Goal: Information Seeking & Learning: Check status

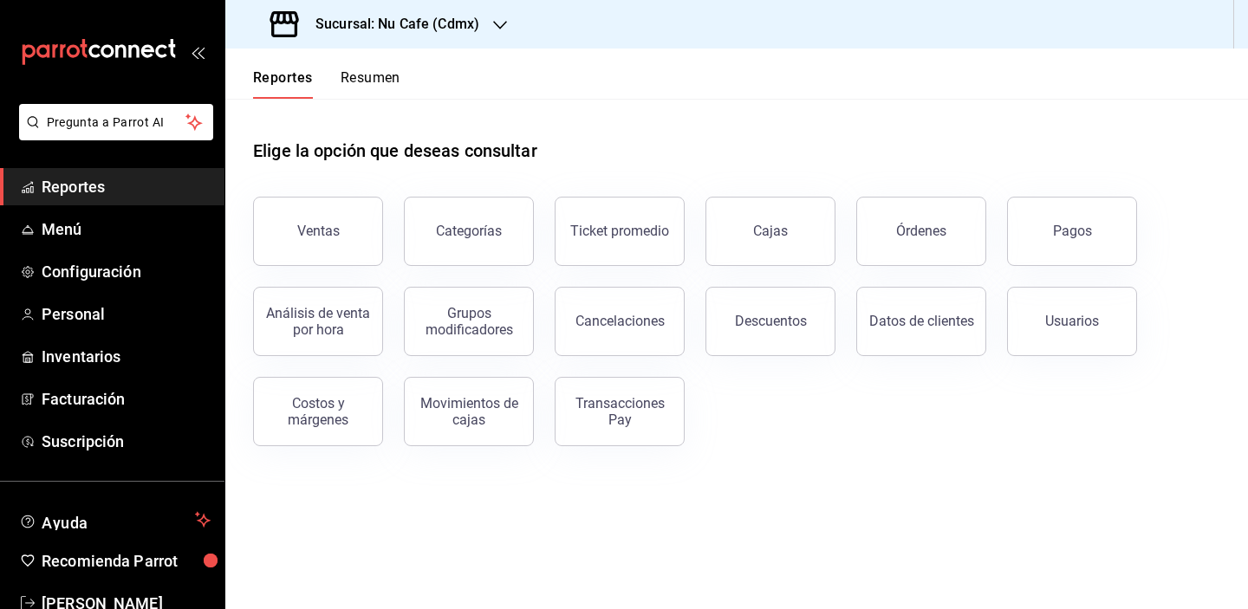
click at [816, 111] on div "Elige la opción que deseas consultar" at bounding box center [737, 137] width 968 height 77
click at [774, 450] on div "Elige la opción que deseas consultar Ventas Categorías Ticket promedio Cajas Ór…" at bounding box center [736, 286] width 1023 height 375
click at [822, 68] on header "Reportes Resumen" at bounding box center [736, 74] width 1023 height 50
click at [353, 220] on button "Ventas" at bounding box center [318, 231] width 130 height 69
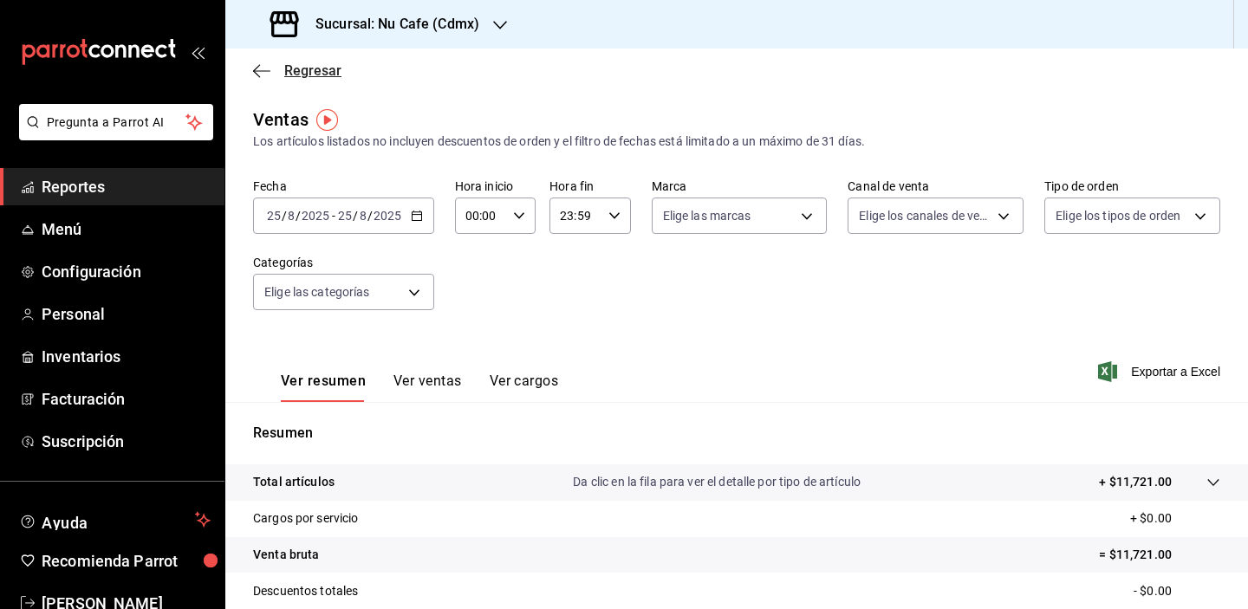
click at [316, 75] on span "Regresar" at bounding box center [312, 70] width 57 height 16
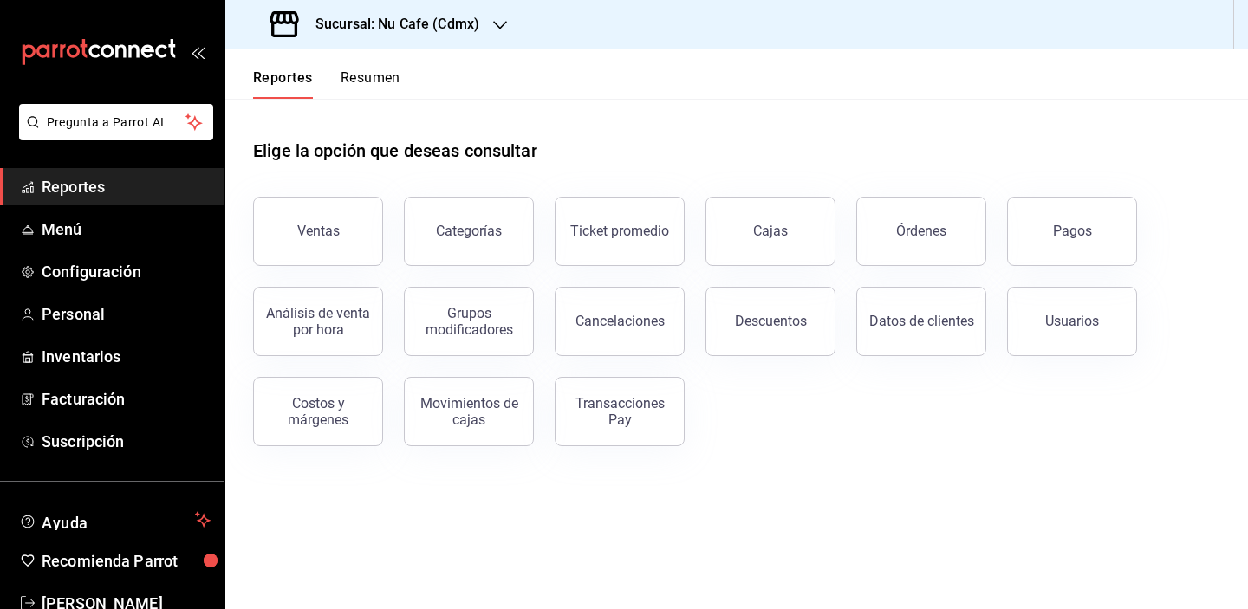
click at [390, 75] on button "Resumen" at bounding box center [371, 83] width 60 height 29
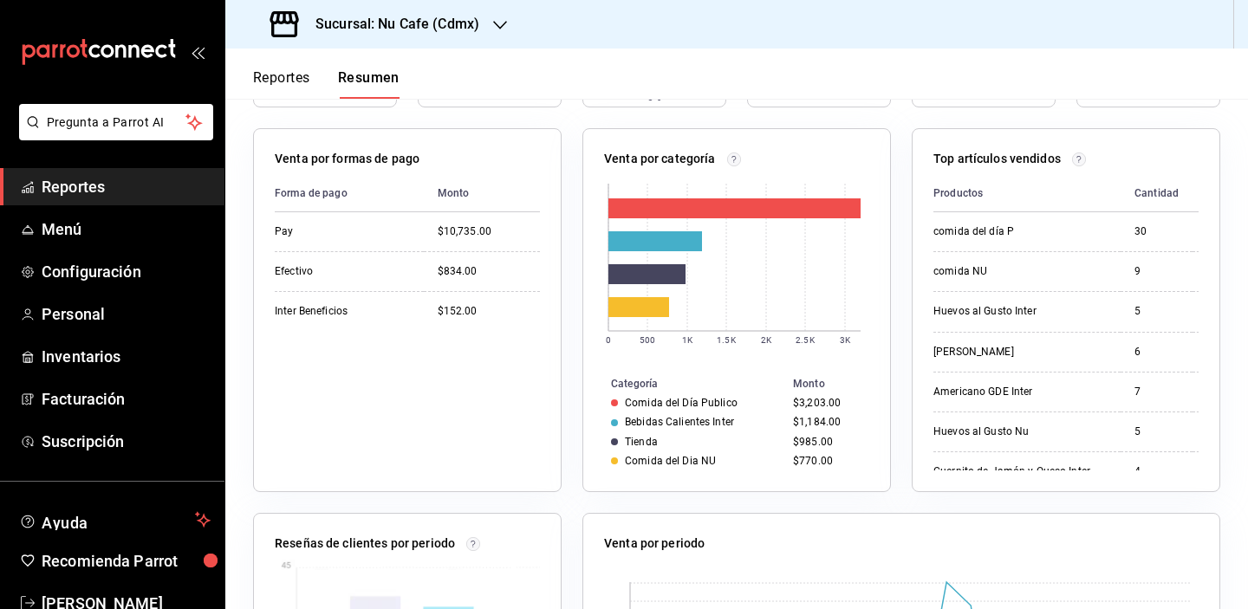
scroll to position [127, 0]
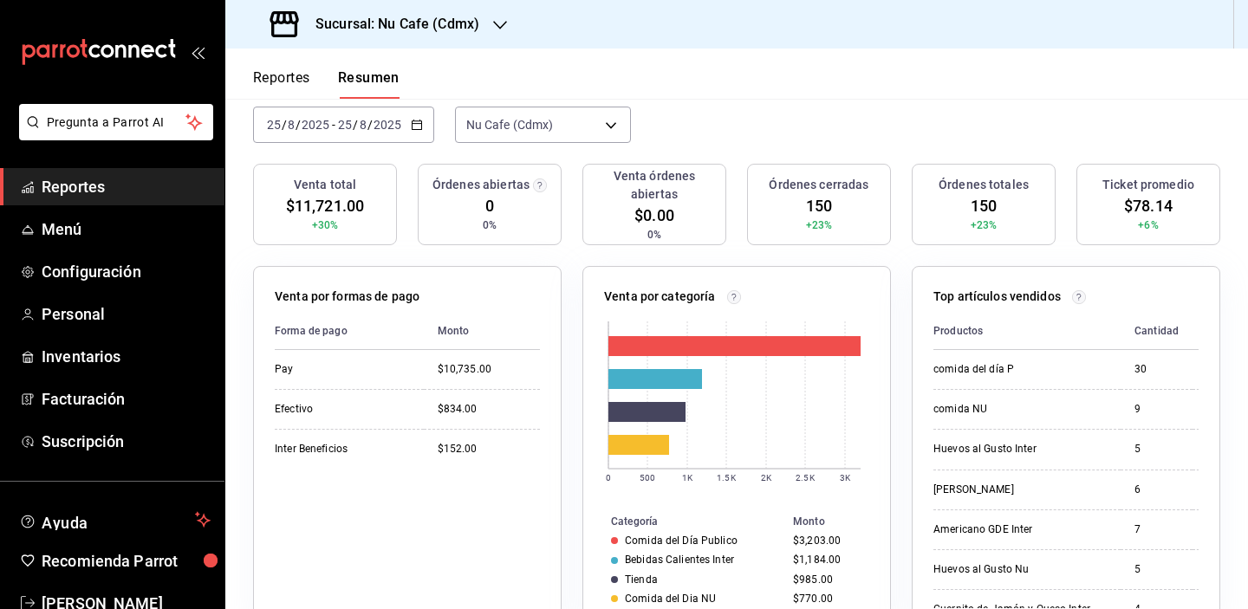
click at [486, 26] on div "Sucursal: Nu Cafe (Cdmx)" at bounding box center [376, 24] width 275 height 49
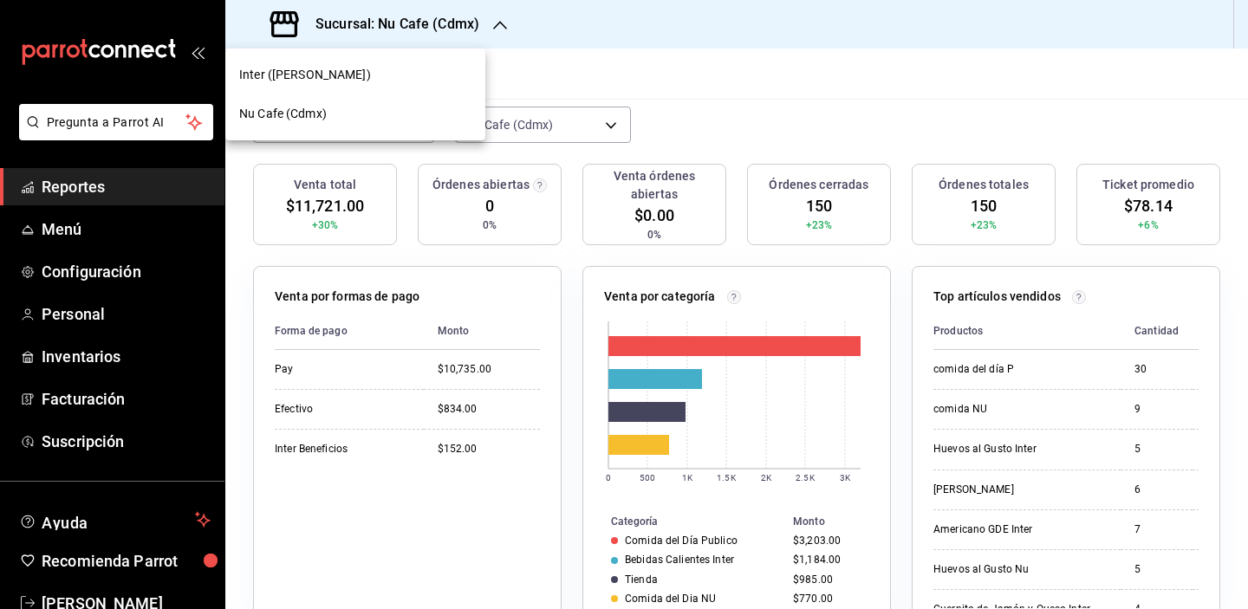
click at [415, 71] on div "Inter ([PERSON_NAME])" at bounding box center [355, 75] width 232 height 18
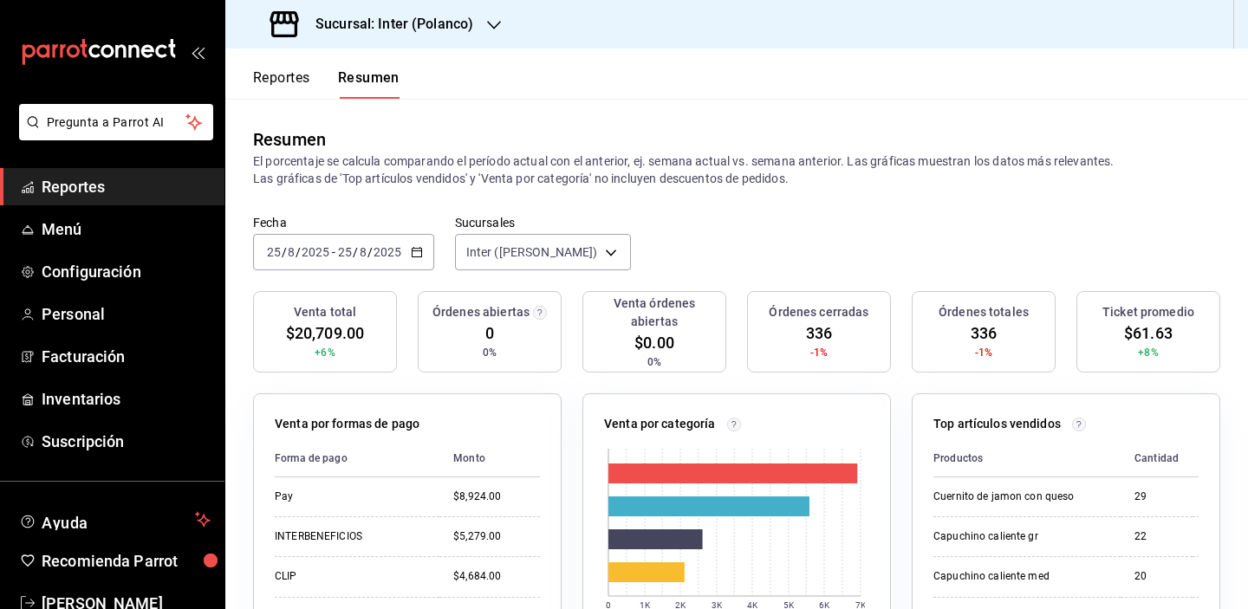
scroll to position [158, 0]
